Goal: Task Accomplishment & Management: Complete application form

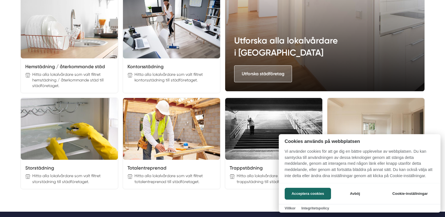
scroll to position [757, 0]
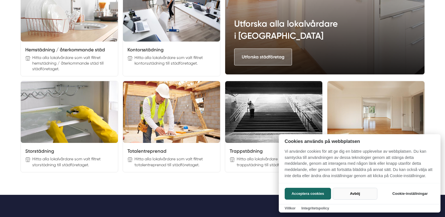
click at [350, 190] on button "Avböj" at bounding box center [354, 194] width 45 height 12
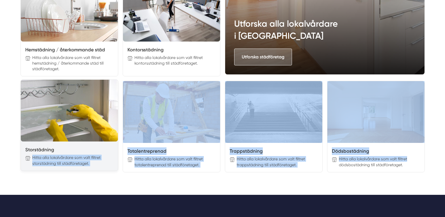
drag, startPoint x: 444, startPoint y: 160, endPoint x: 80, endPoint y: 150, distance: 364.3
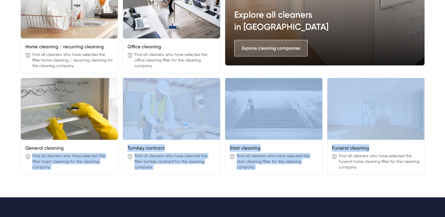
scroll to position [748, 0]
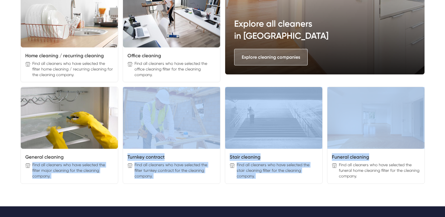
click at [223, 86] on div "Moving cleaning Find all cleaners who have selected the filter removal cleaning…" at bounding box center [222, 34] width 404 height 300
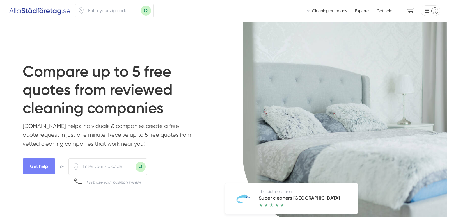
scroll to position [0, 0]
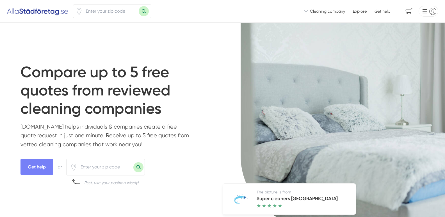
click at [320, 12] on font "Cleaning company" at bounding box center [327, 11] width 35 height 4
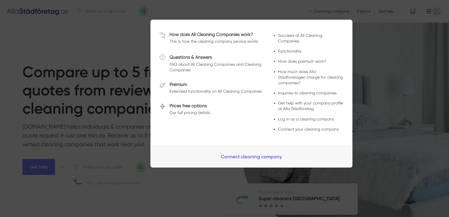
click at [249, 158] on font "Connect cleaning company" at bounding box center [251, 157] width 61 height 6
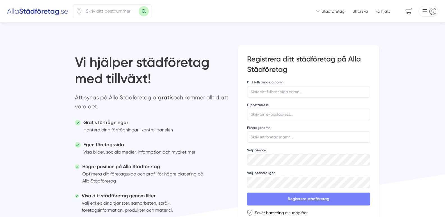
drag, startPoint x: 66, startPoint y: 64, endPoint x: 127, endPoint y: 81, distance: 63.6
click at [127, 81] on div "Vi hjälper städföretag med tillväxt! Att synas på Alla Städföretag är gratis oc…" at bounding box center [152, 136] width 172 height 182
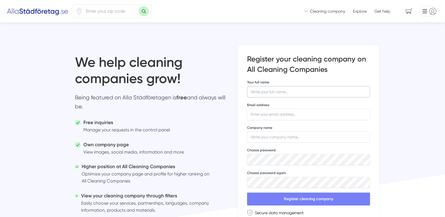
click at [268, 93] on input "Your full name" at bounding box center [308, 91] width 123 height 11
type input "[PERSON_NAME]"
click at [282, 113] on input "Email address" at bounding box center [308, 114] width 123 height 11
paste input "[EMAIL_ADDRESS][DOMAIN_NAME]"
type input "[EMAIL_ADDRESS][DOMAIN_NAME]"
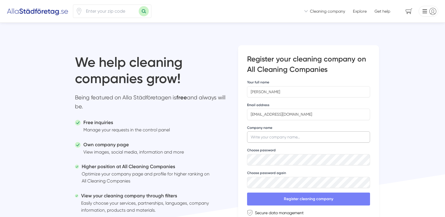
click at [290, 136] on input "Company name" at bounding box center [308, 136] width 123 height 11
paste input "KLOAGETON AB"
type input "KLOAGETON AB"
click at [153, 164] on div "We help cleaning companies grow! Being featured on Alla Städföretagen is free a…" at bounding box center [222, 153] width 331 height 260
click at [214, 187] on div "We help cleaning companies grow! Being featured on Alla Städföretagen is free a…" at bounding box center [222, 153] width 331 height 260
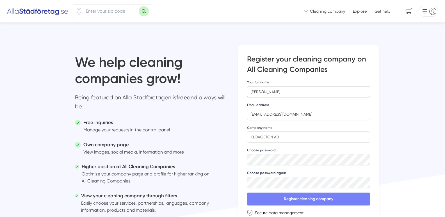
click at [296, 92] on input "[PERSON_NAME]" at bounding box center [308, 91] width 123 height 11
drag, startPoint x: 285, startPoint y: 92, endPoint x: 293, endPoint y: 92, distance: 8.4
click at [293, 92] on input "[PERSON_NAME]" at bounding box center [308, 91] width 123 height 11
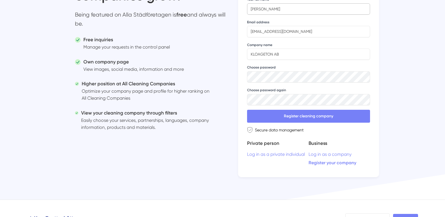
scroll to position [84, 0]
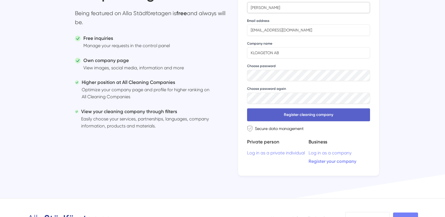
type input "[PERSON_NAME]"
click at [325, 114] on font "Register cleaning company" at bounding box center [308, 114] width 49 height 5
